Goal: Information Seeking & Learning: Understand process/instructions

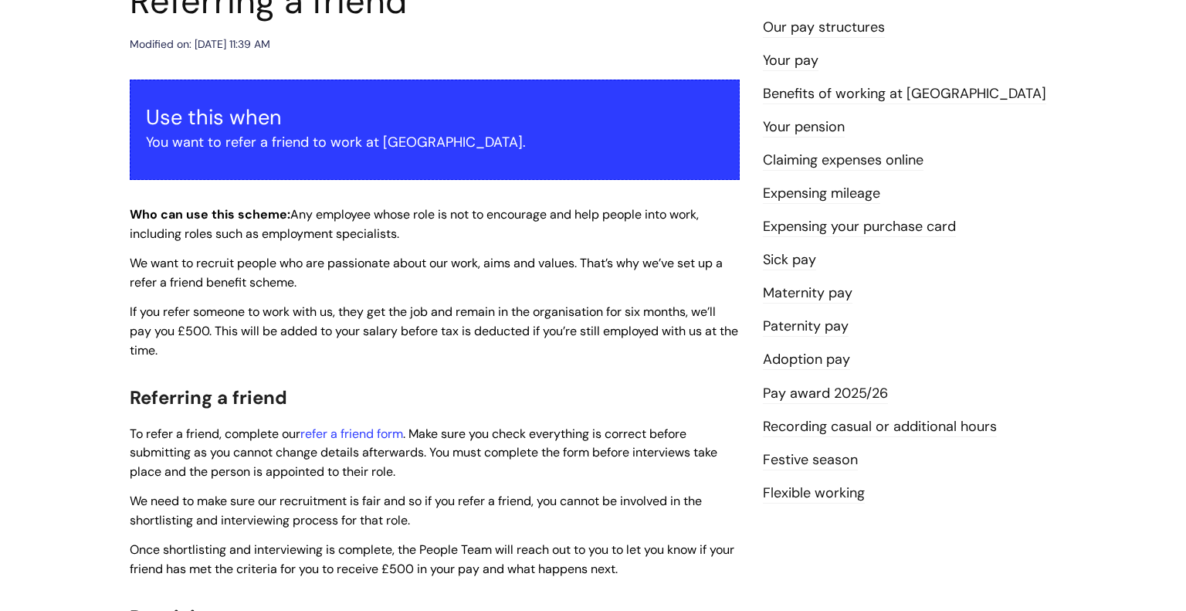
scroll to position [220, 0]
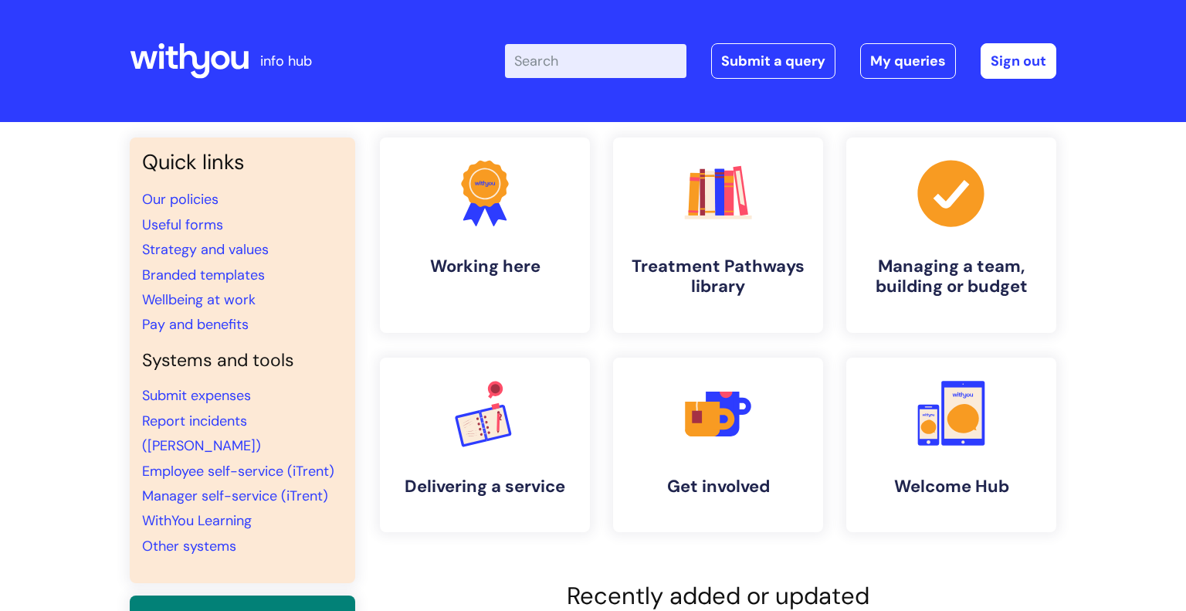
click at [568, 64] on input "Enter your search term here..." at bounding box center [595, 61] width 181 height 34
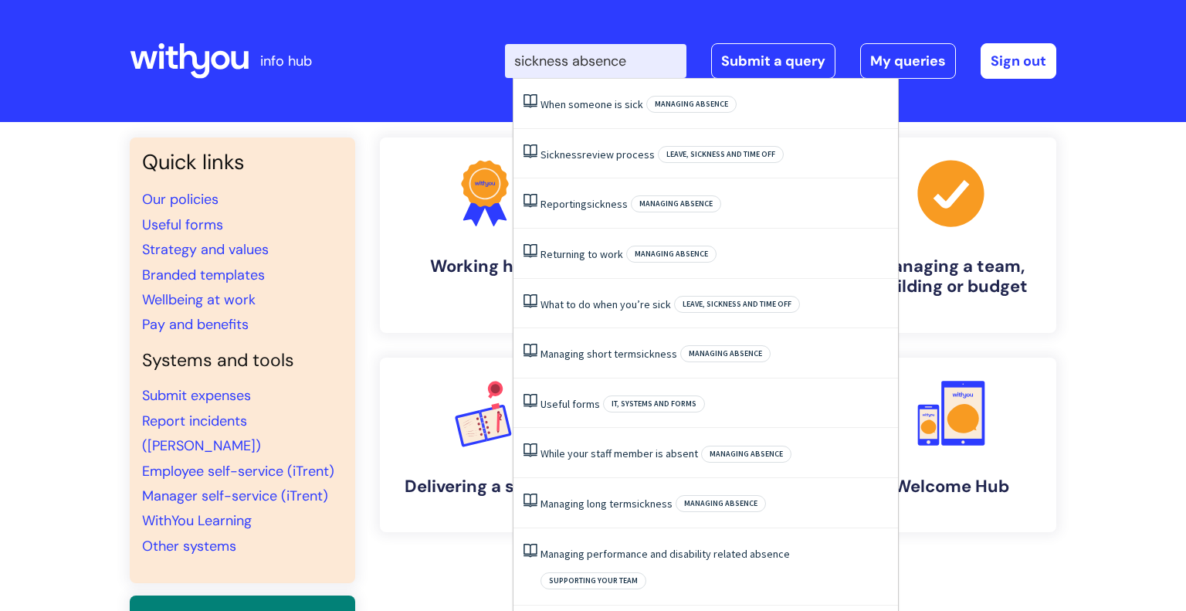
type input "sickness absence"
click button "Search" at bounding box center [0, 0] width 0 height 0
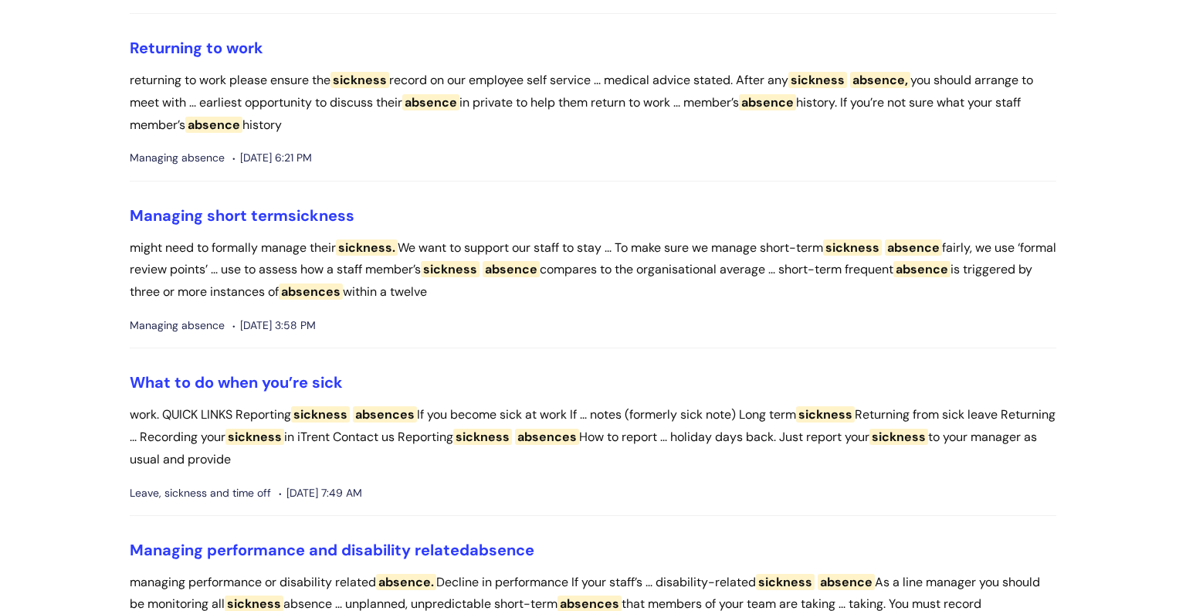
scroll to position [446, 0]
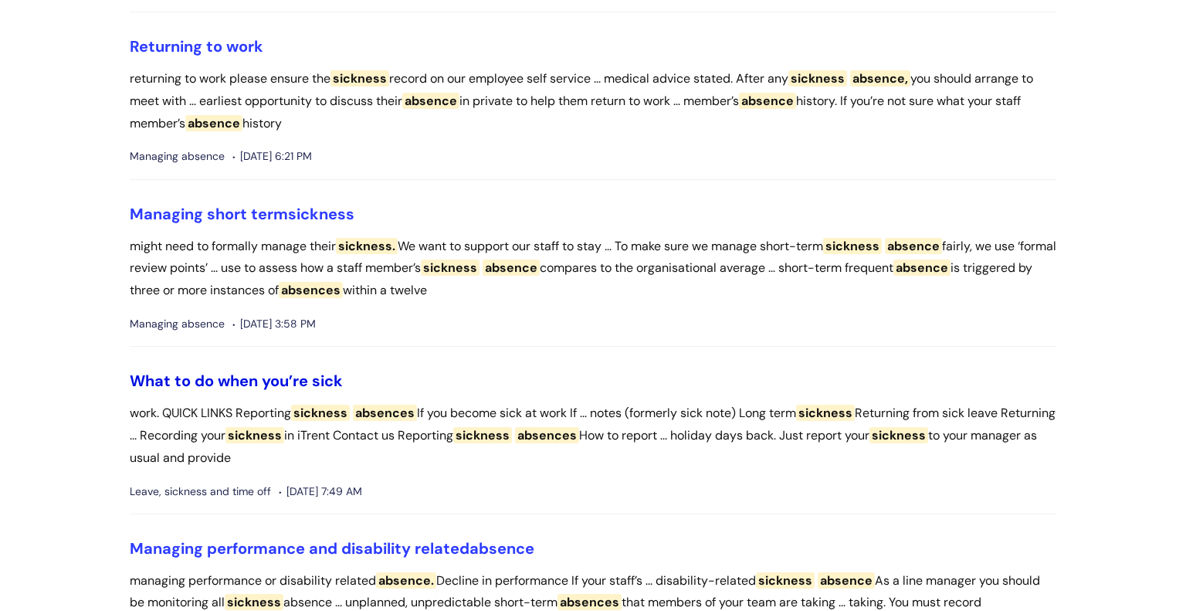
click at [292, 388] on link "What to do when you’re sick" at bounding box center [236, 381] width 213 height 20
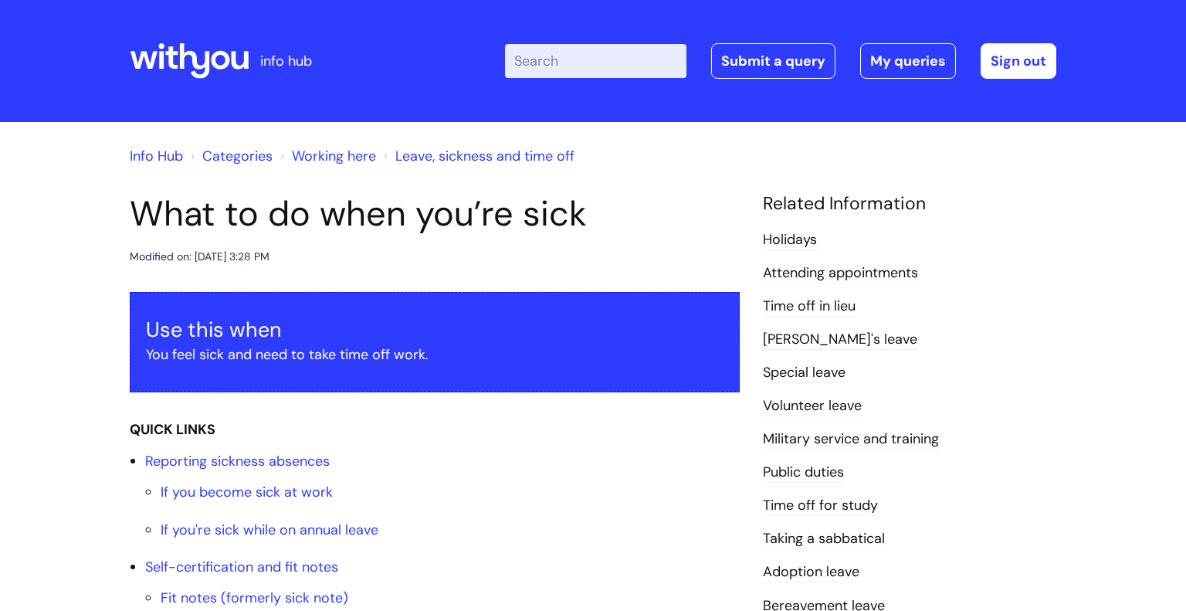
click at [291, 385] on div "Use this when You feel sick and need to take time off work." at bounding box center [435, 342] width 610 height 101
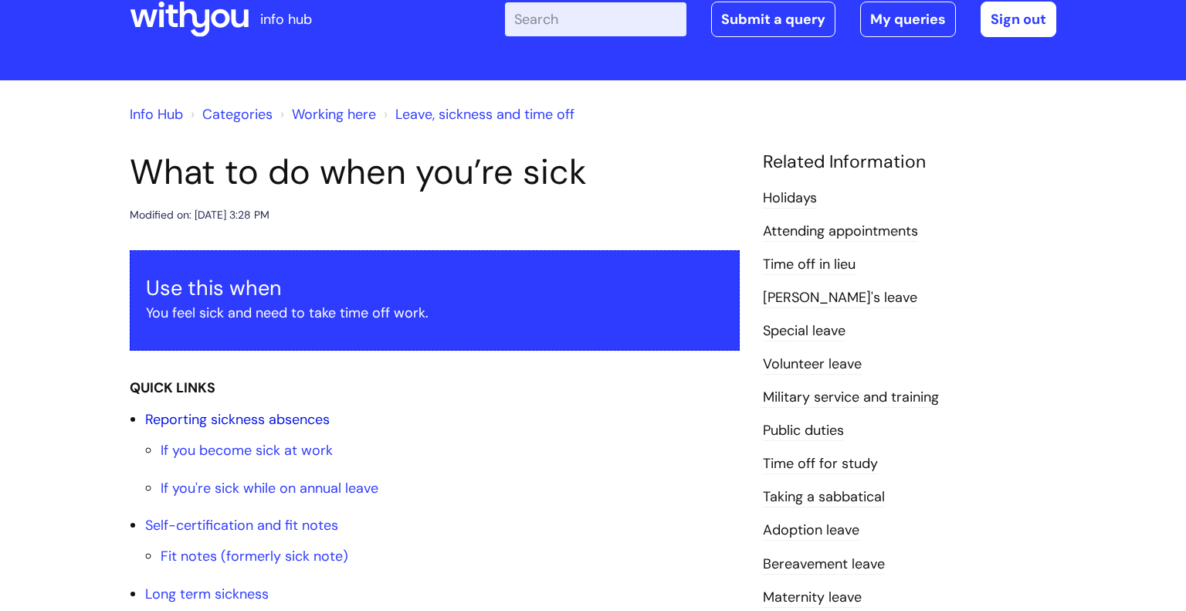
click at [294, 419] on link "Reporting sickness absences" at bounding box center [237, 419] width 185 height 19
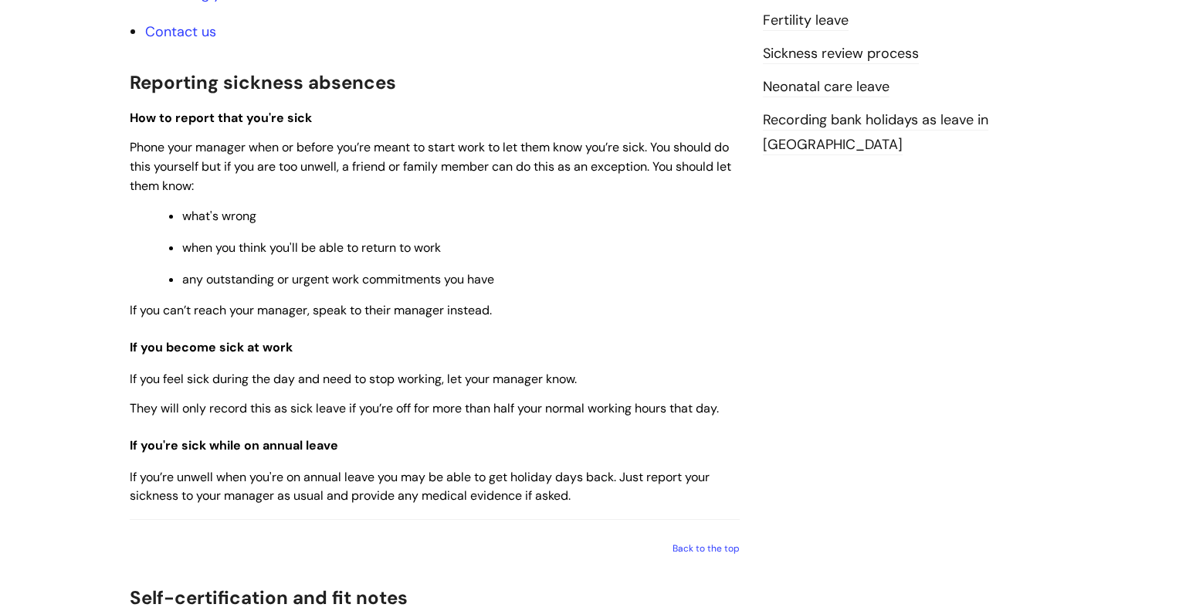
scroll to position [785, 0]
click at [433, 242] on span "when you think you'll be able to return to work" at bounding box center [311, 247] width 259 height 16
